Goal: Entertainment & Leisure: Browse casually

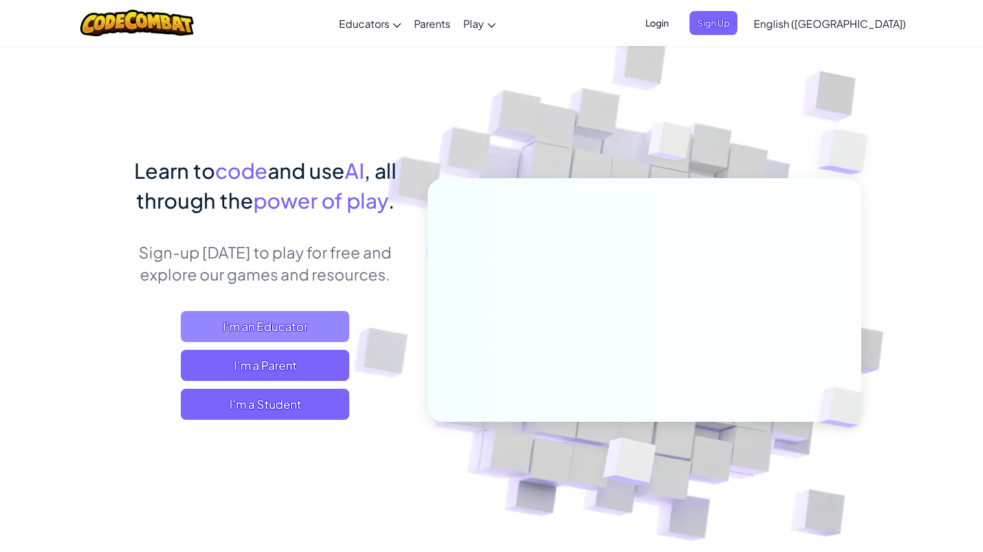
click at [319, 322] on span "I'm an Educator" at bounding box center [265, 326] width 169 height 31
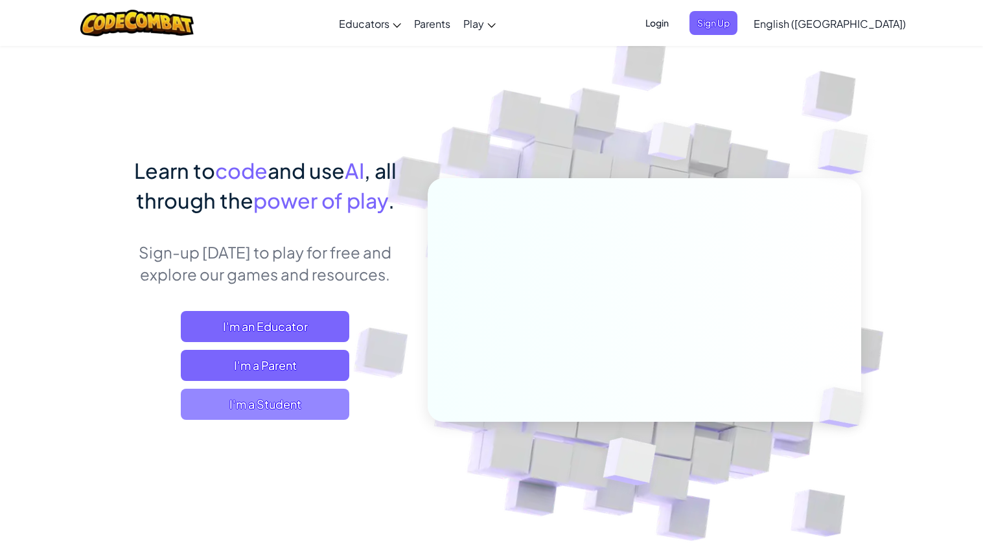
click at [292, 402] on span "I'm a Student" at bounding box center [265, 404] width 169 height 31
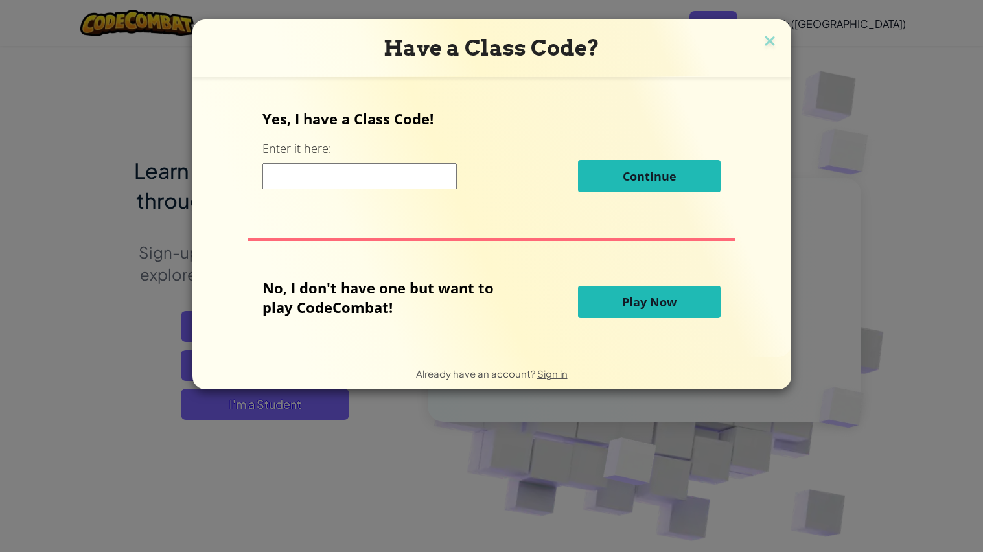
click at [666, 302] on span "Play Now" at bounding box center [649, 302] width 54 height 16
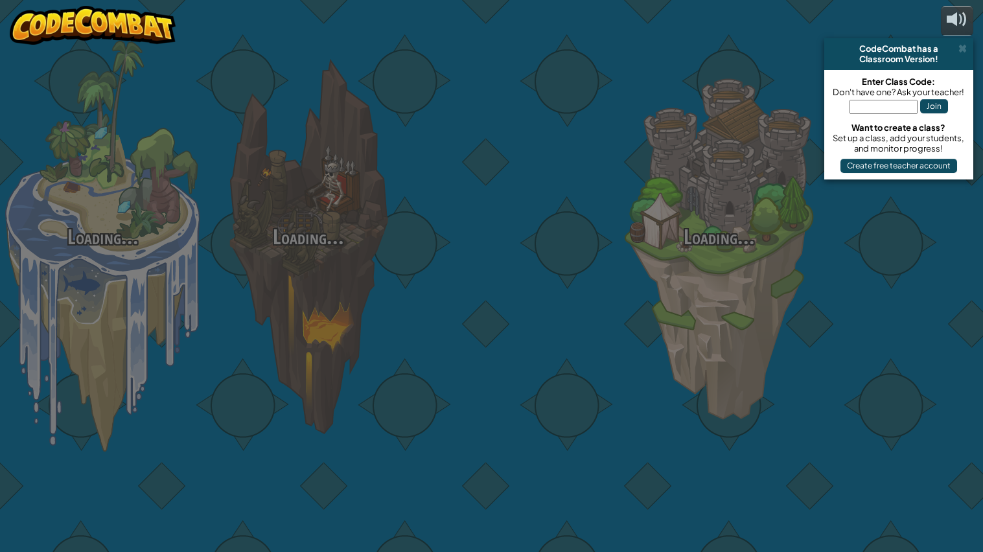
click at [604, 302] on div at bounding box center [513, 205] width 205 height 411
click at [662, 294] on div "Loading... Loading... Loading... Loading... Loading... Loading... Loading..." at bounding box center [491, 276] width 983 height 552
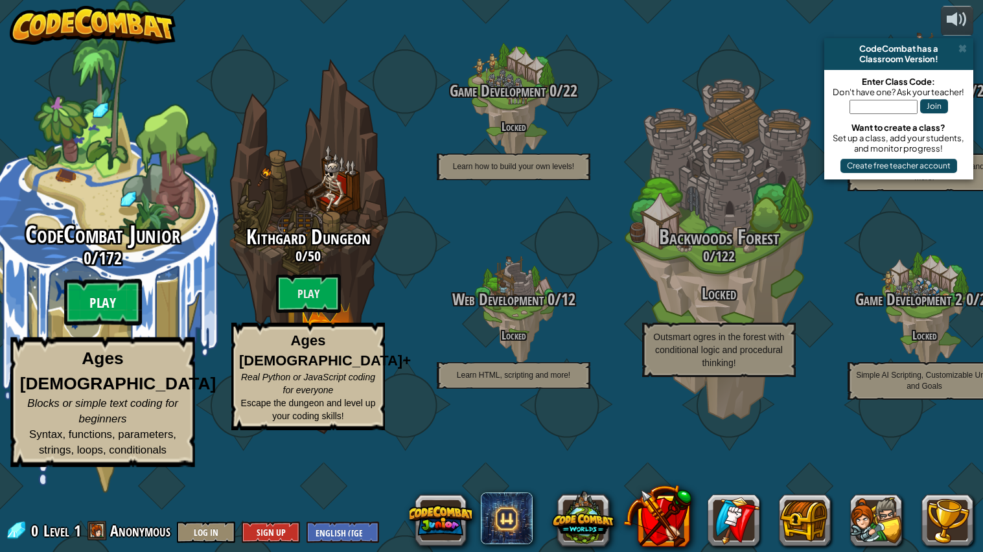
click at [88, 326] on btn "Play" at bounding box center [103, 302] width 78 height 47
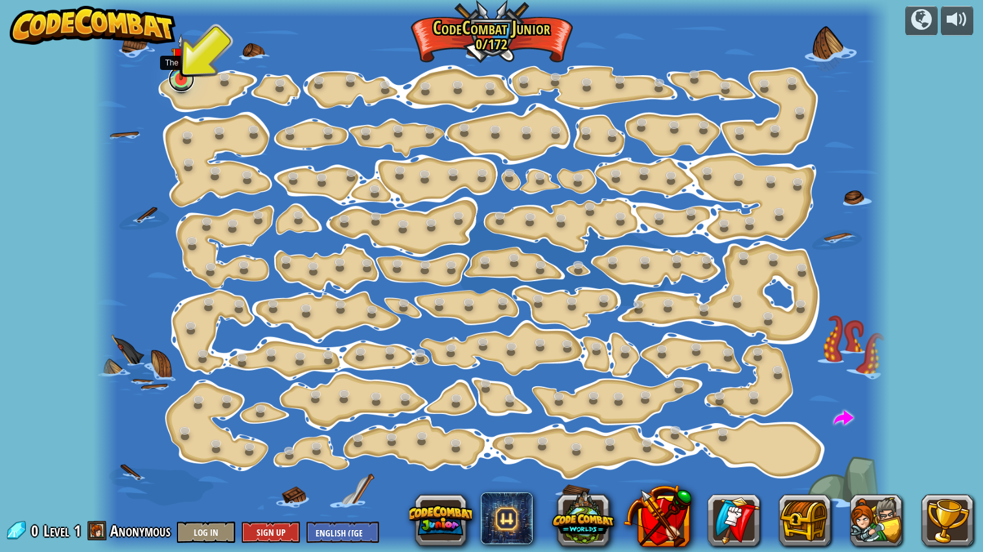
click at [185, 86] on link at bounding box center [182, 79] width 26 height 26
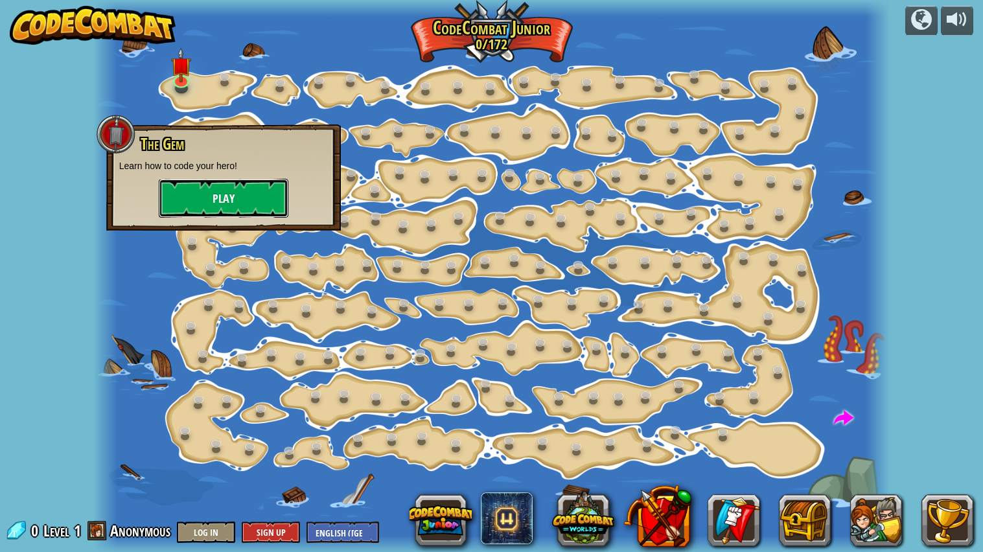
click at [218, 195] on button "Play" at bounding box center [224, 198] width 130 height 39
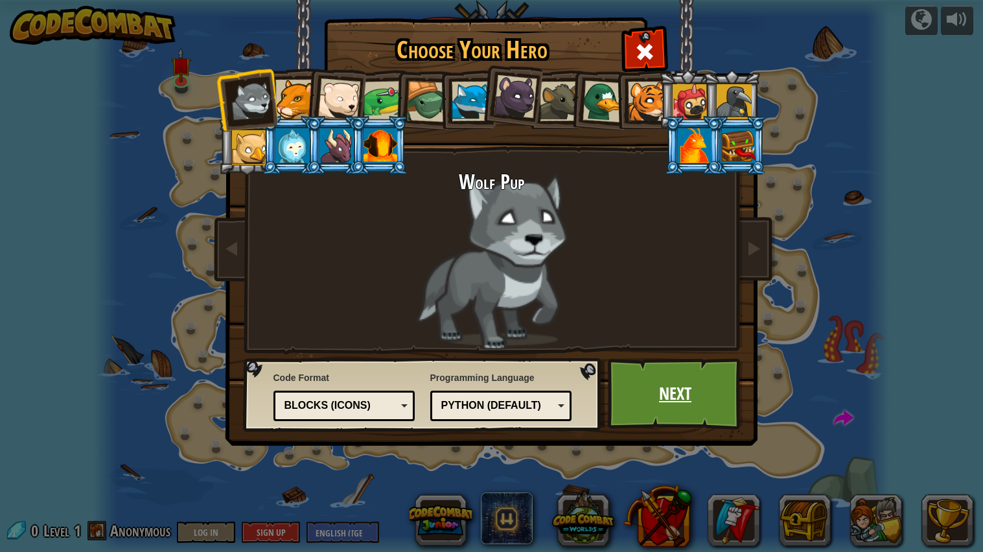
click at [674, 412] on link "Next" at bounding box center [675, 393] width 135 height 71
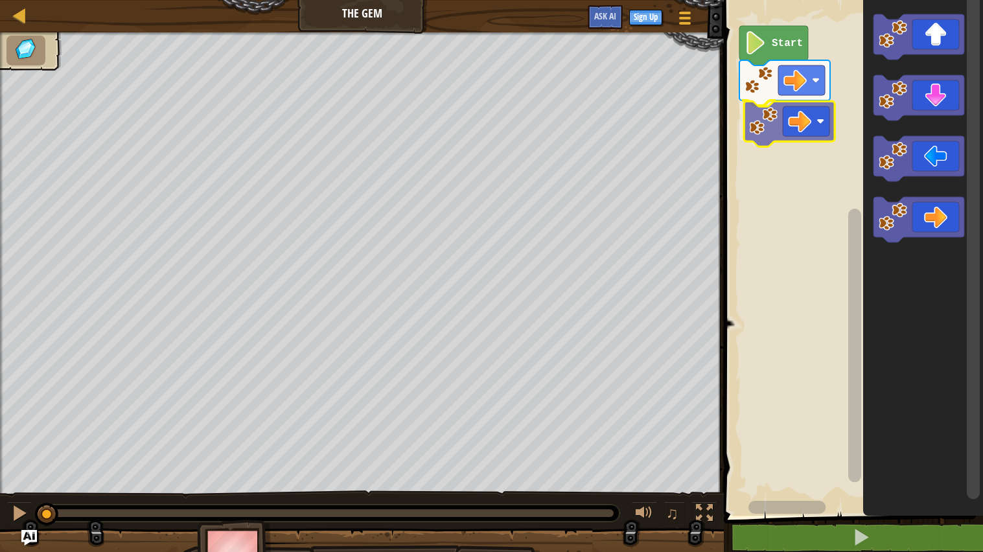
click at [783, 119] on div "Start" at bounding box center [851, 255] width 263 height 523
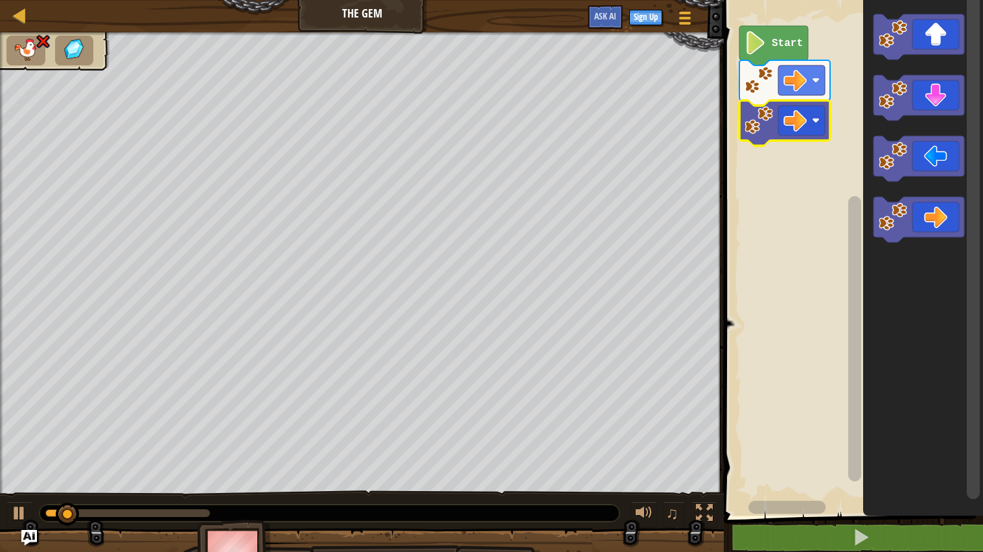
click at [773, 34] on icon "Blockly Workspace" at bounding box center [774, 46] width 69 height 40
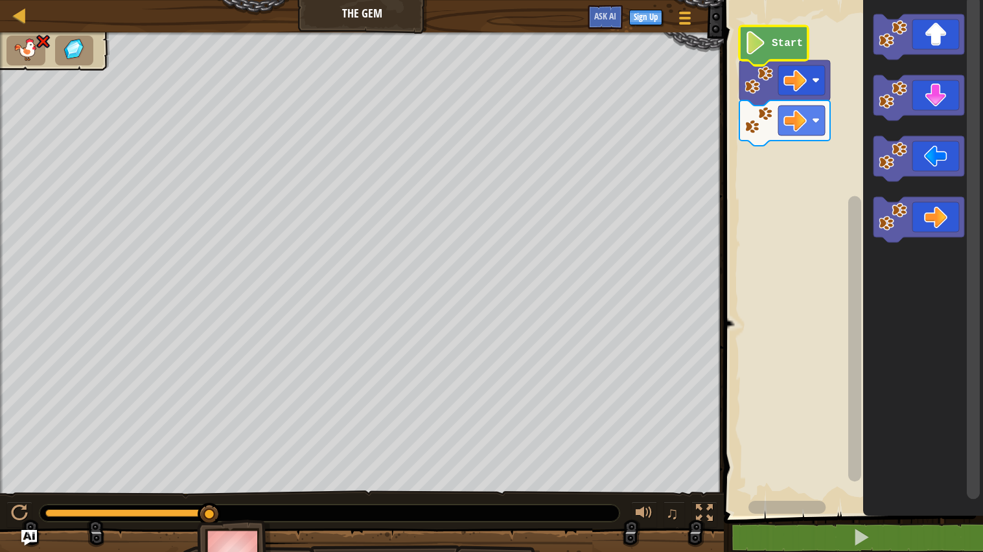
click at [761, 40] on image "Blockly Workspace" at bounding box center [756, 42] width 22 height 23
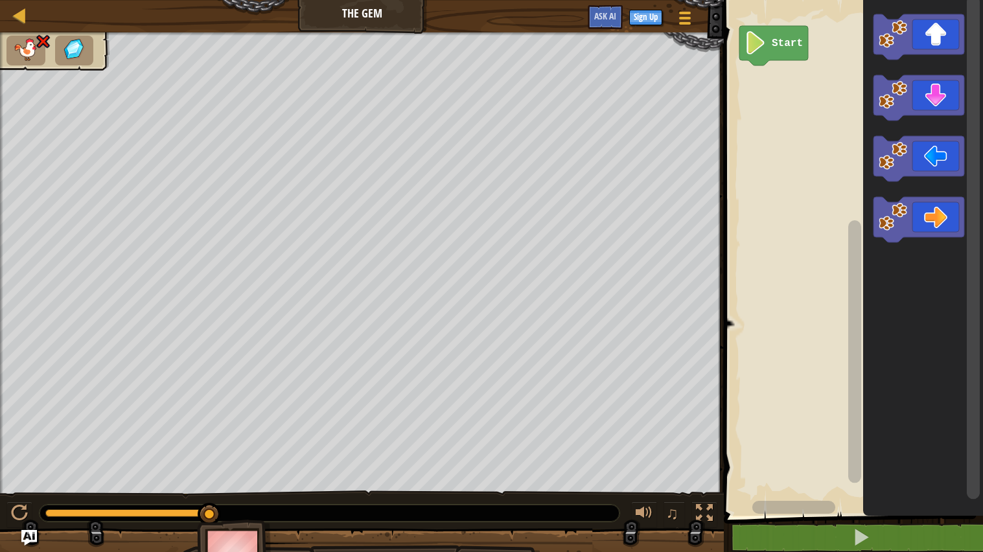
click at [767, 47] on icon "Blockly Workspace" at bounding box center [774, 46] width 69 height 40
click at [782, 48] on div "Start" at bounding box center [851, 255] width 263 height 523
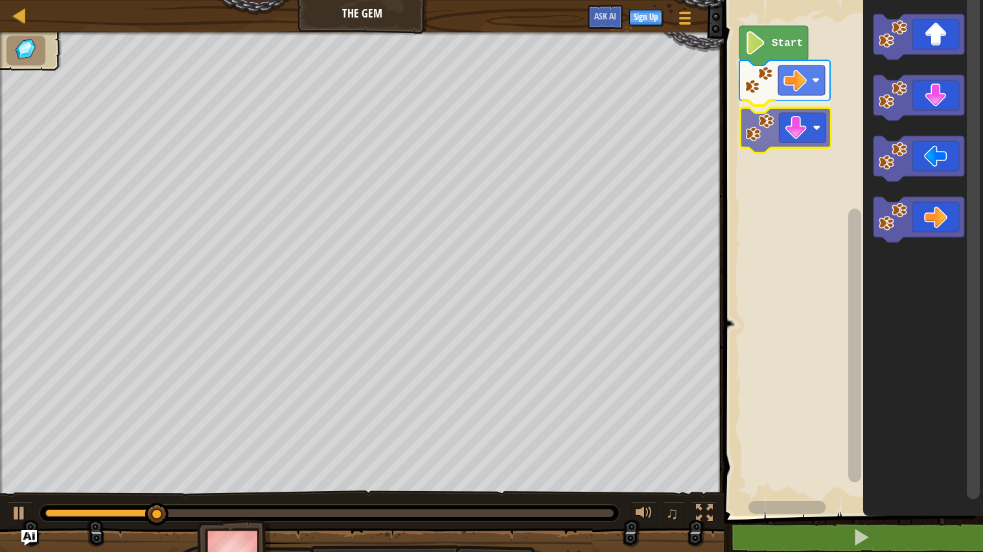
click at [796, 141] on div "Start" at bounding box center [851, 255] width 263 height 523
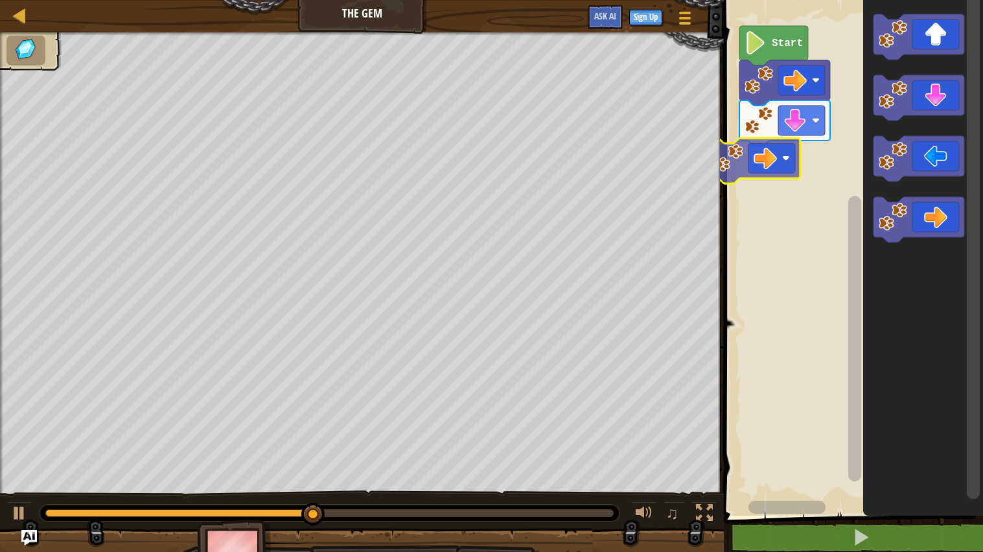
click at [771, 147] on div "Start" at bounding box center [851, 255] width 263 height 523
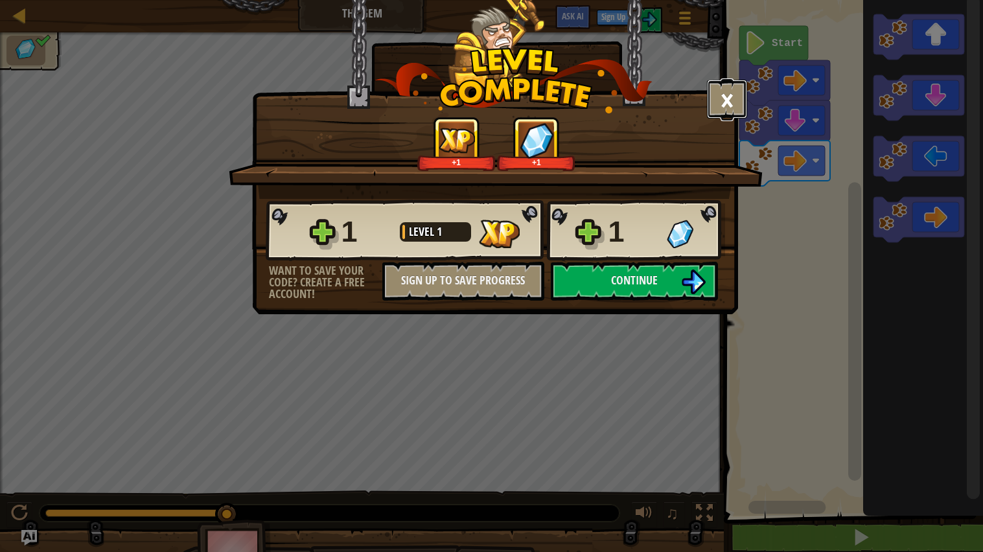
click at [736, 93] on button "×" at bounding box center [727, 99] width 40 height 39
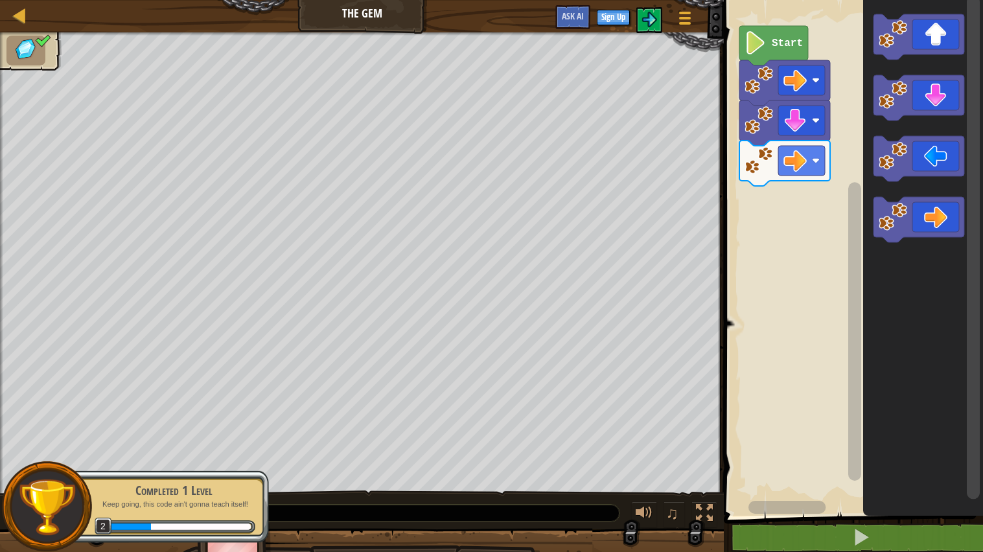
click at [769, 49] on icon "Blockly Workspace" at bounding box center [774, 46] width 69 height 40
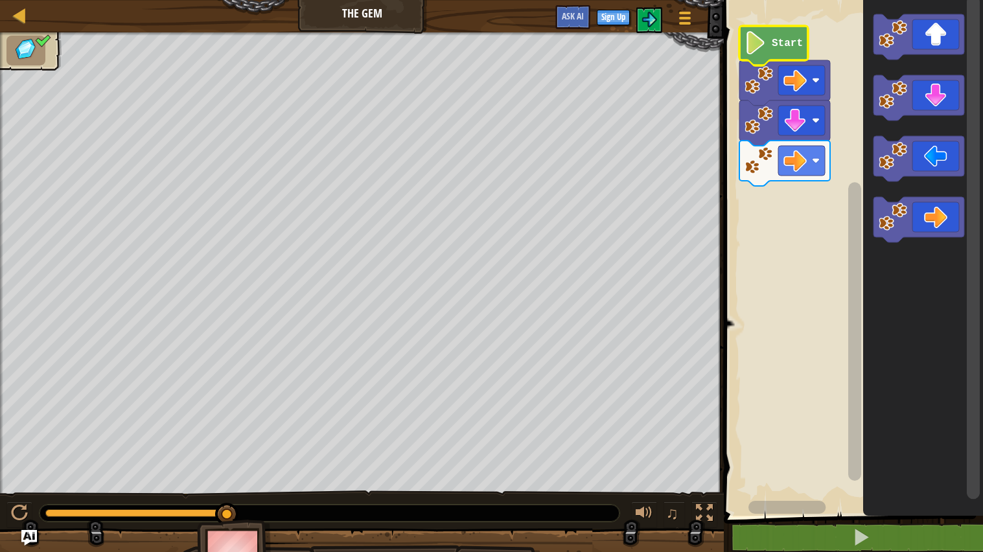
click at [837, 519] on span at bounding box center [855, 240] width 270 height 569
click at [838, 540] on button at bounding box center [861, 538] width 263 height 30
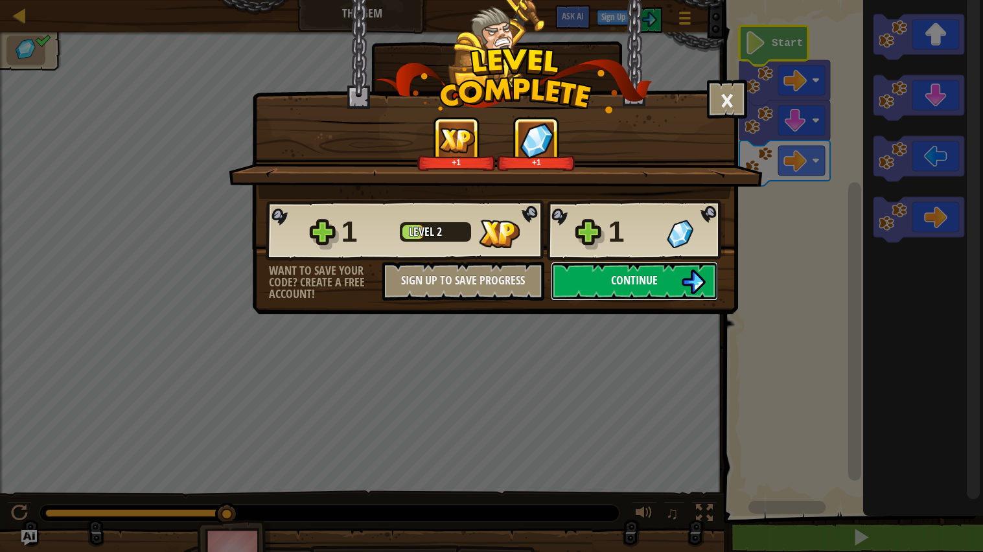
click at [657, 288] on span "Continue" at bounding box center [634, 280] width 47 height 16
